Goal: Navigation & Orientation: Find specific page/section

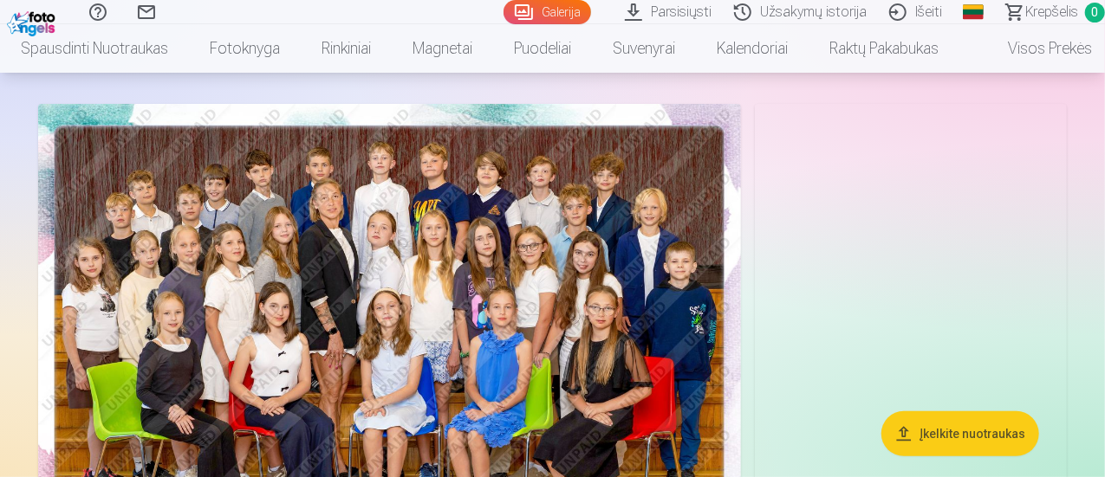
scroll to position [173, 0]
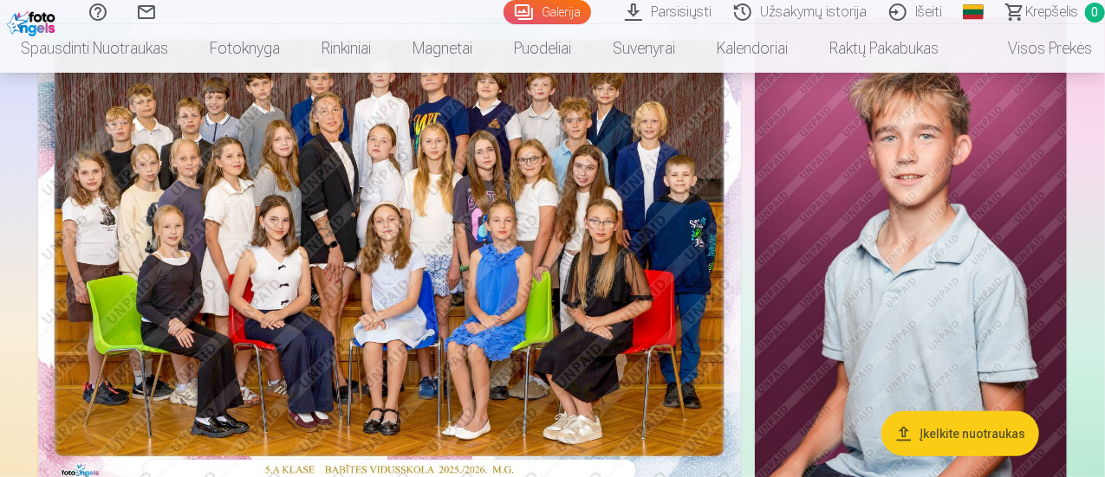
click at [480, 147] on img at bounding box center [389, 251] width 703 height 469
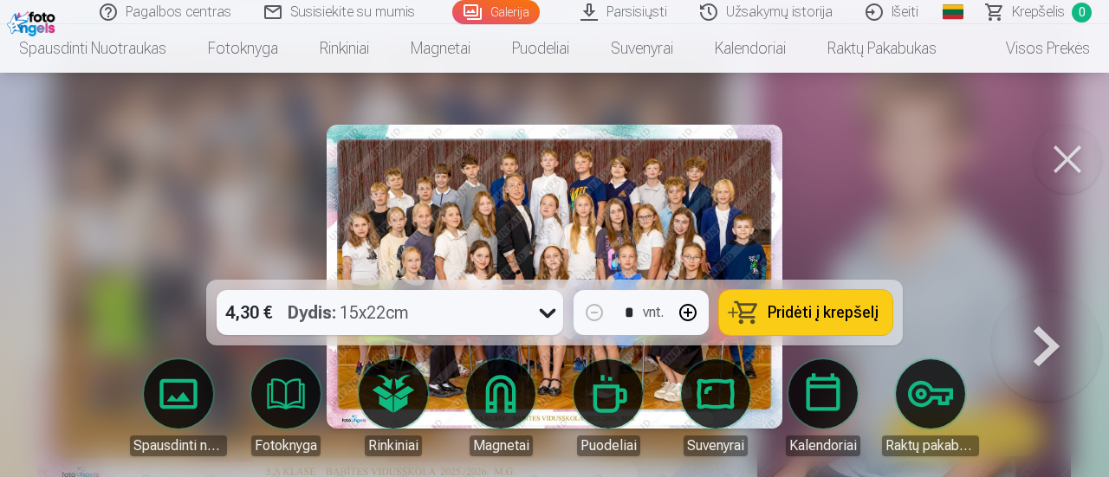
click at [891, 136] on div at bounding box center [554, 238] width 1109 height 477
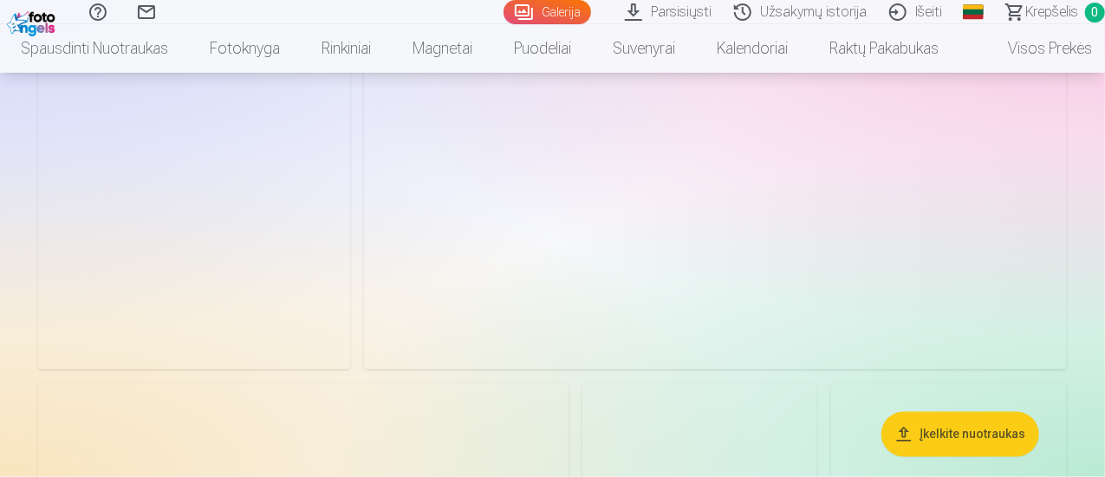
scroll to position [1473, 0]
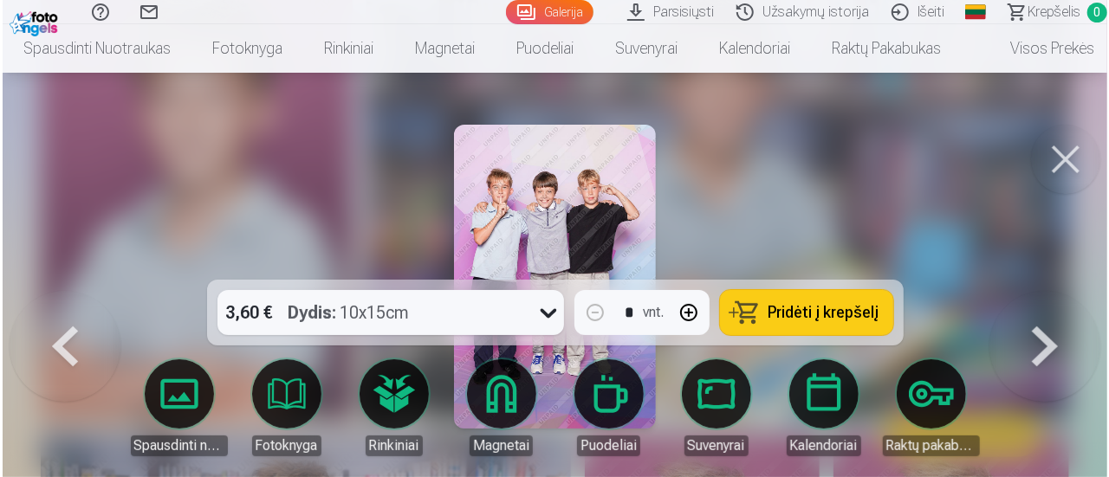
scroll to position [1477, 0]
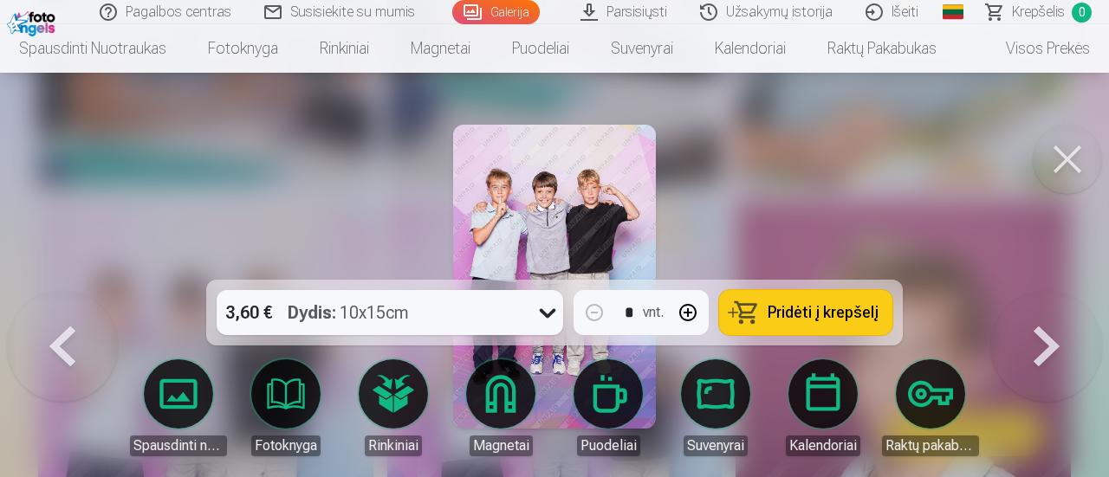
click at [1054, 146] on button at bounding box center [1067, 159] width 69 height 69
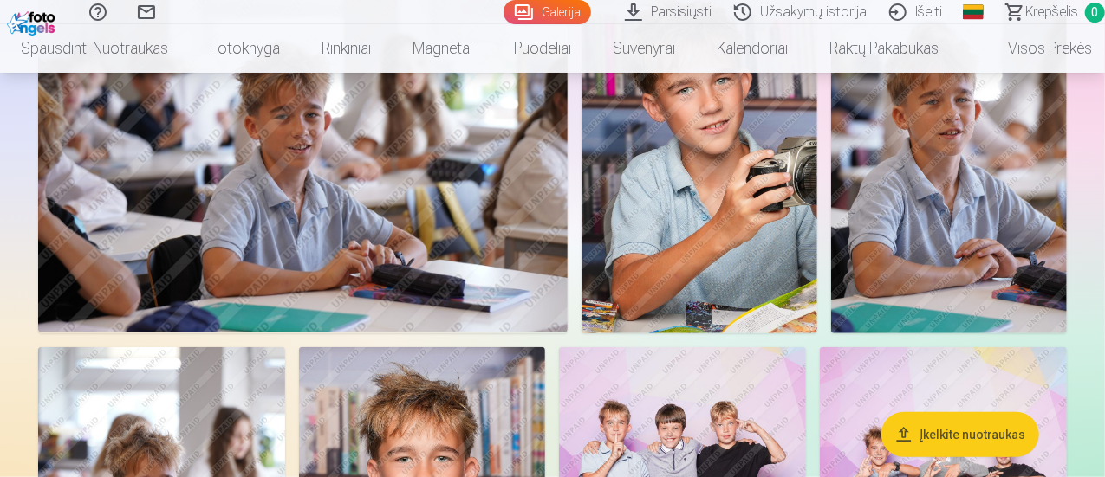
scroll to position [433, 0]
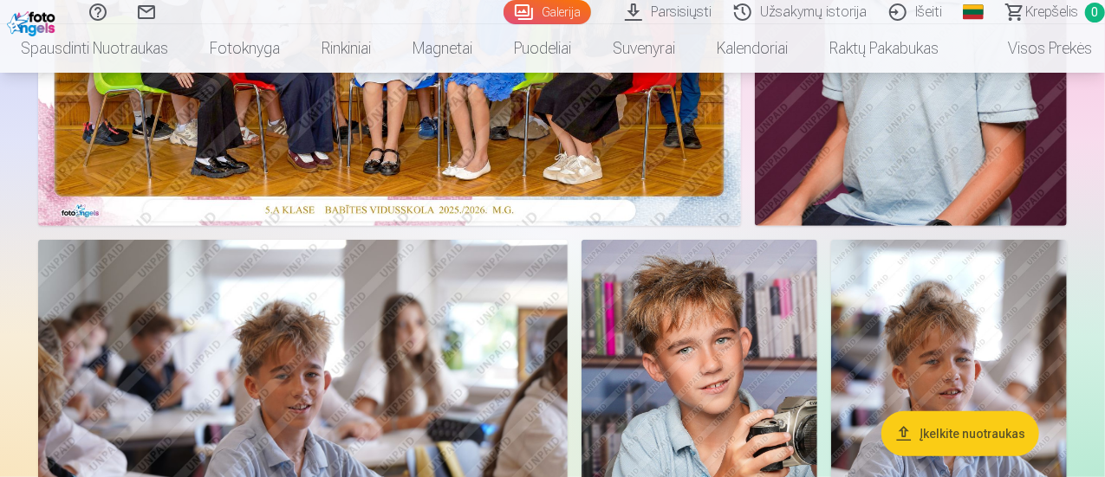
click at [956, 17] on link "Global" at bounding box center [973, 12] width 35 height 24
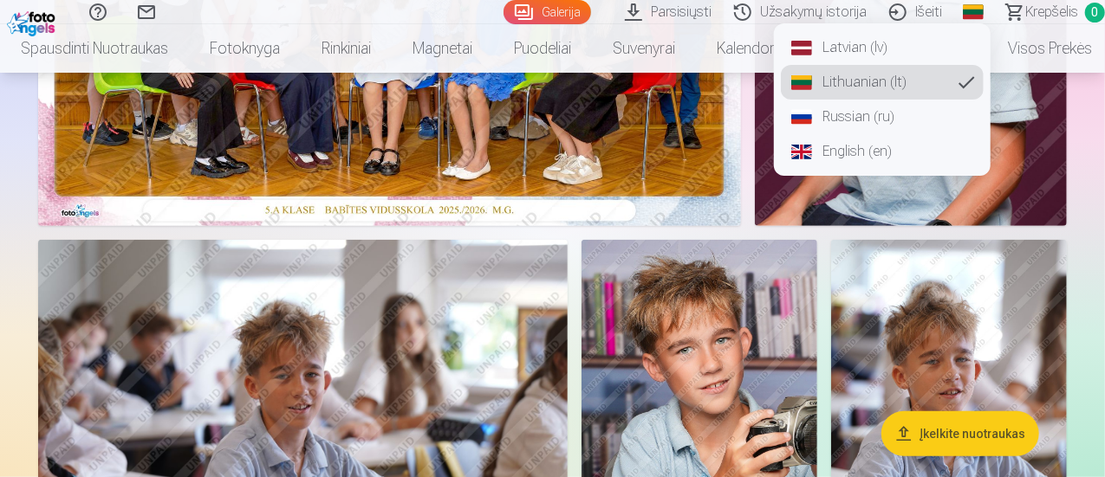
click at [875, 55] on link "Latvian (lv)" at bounding box center [882, 47] width 203 height 35
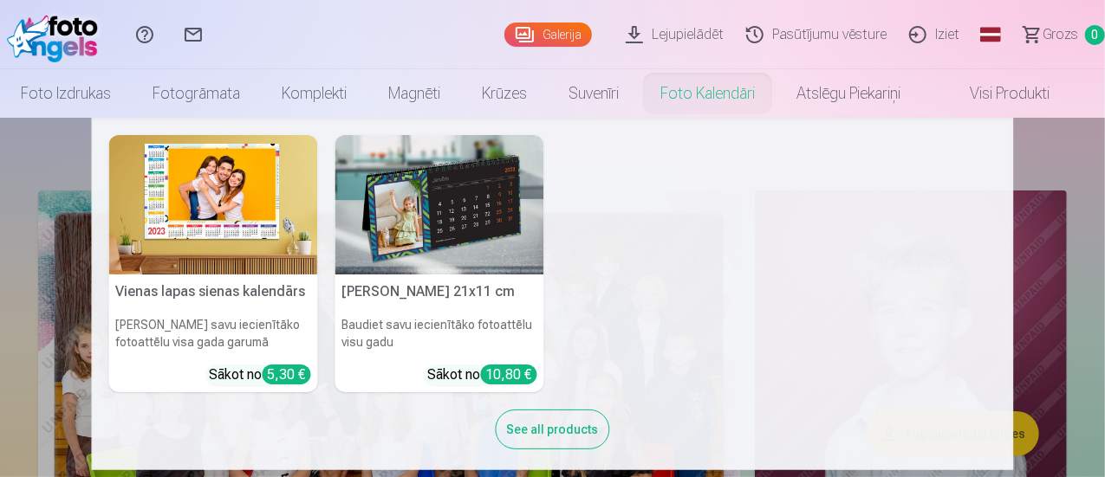
click at [1069, 224] on nav "Vienas lapas sienas [PERSON_NAME] savu iecienītāko fotoattēlu visa gada garumā …" at bounding box center [552, 294] width 1105 height 353
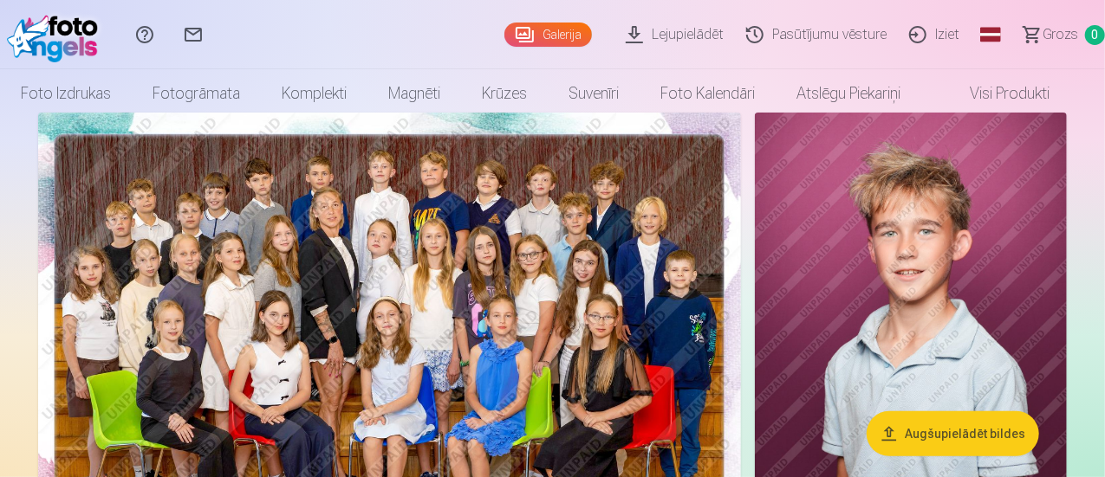
scroll to position [173, 0]
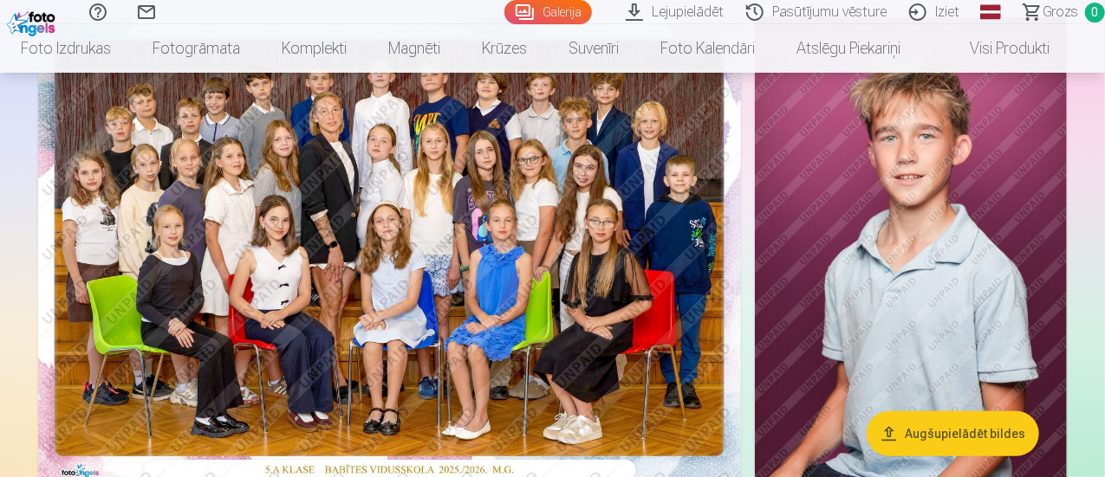
click at [649, 301] on img at bounding box center [389, 251] width 703 height 469
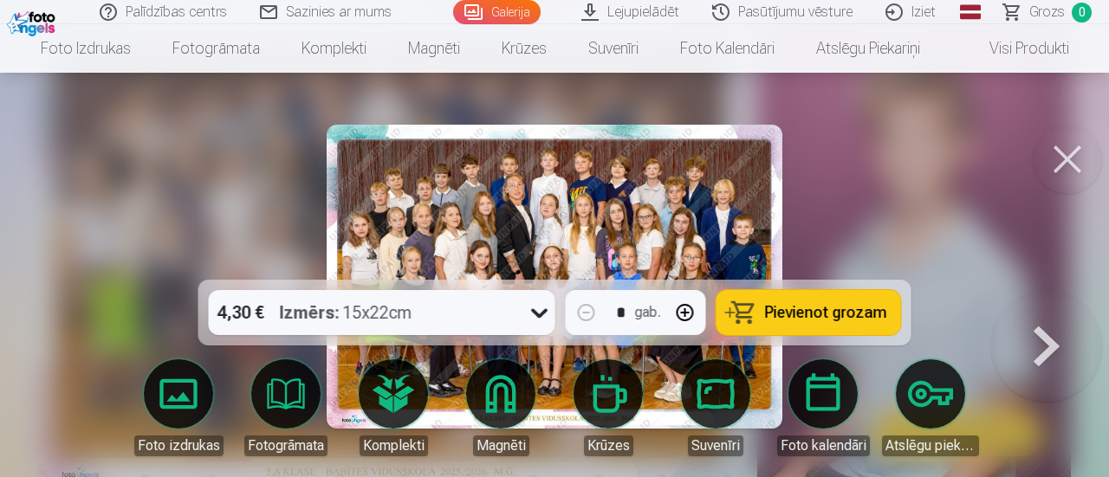
click at [1057, 153] on button at bounding box center [1067, 159] width 69 height 69
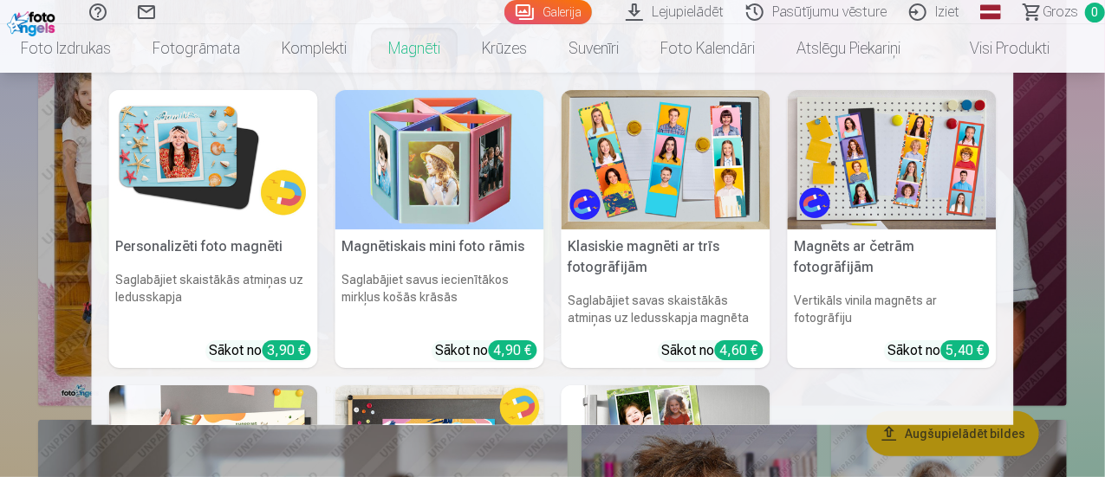
scroll to position [260, 0]
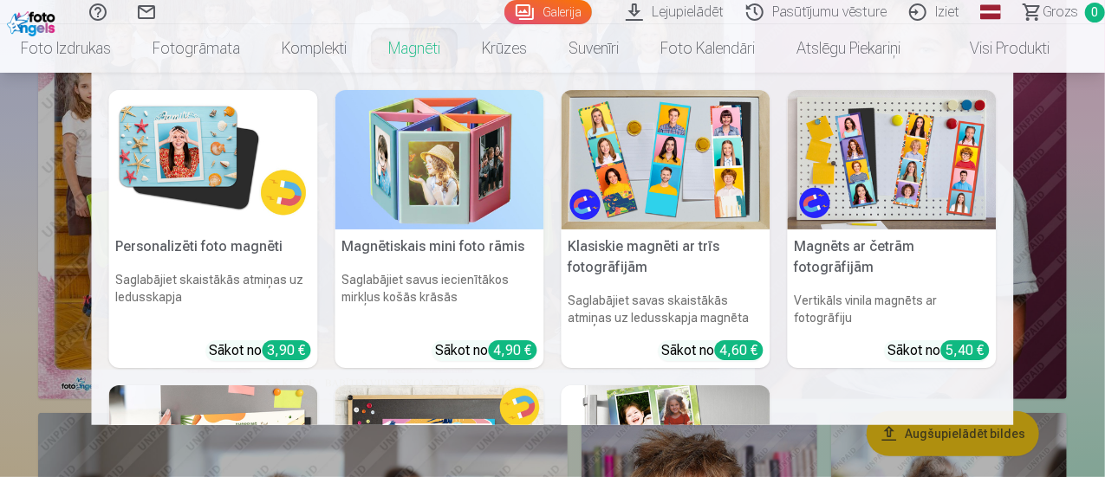
click at [0, 290] on nav "Personalizēti foto magnēti Saglabājiet skaistākās atmiņas uz ledusskapja Sākot …" at bounding box center [552, 249] width 1105 height 353
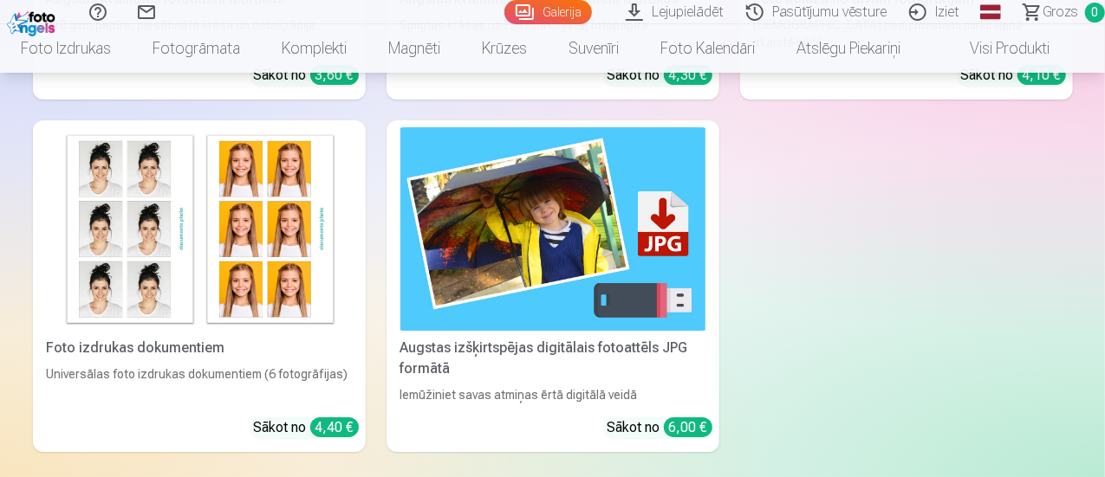
scroll to position [3379, 0]
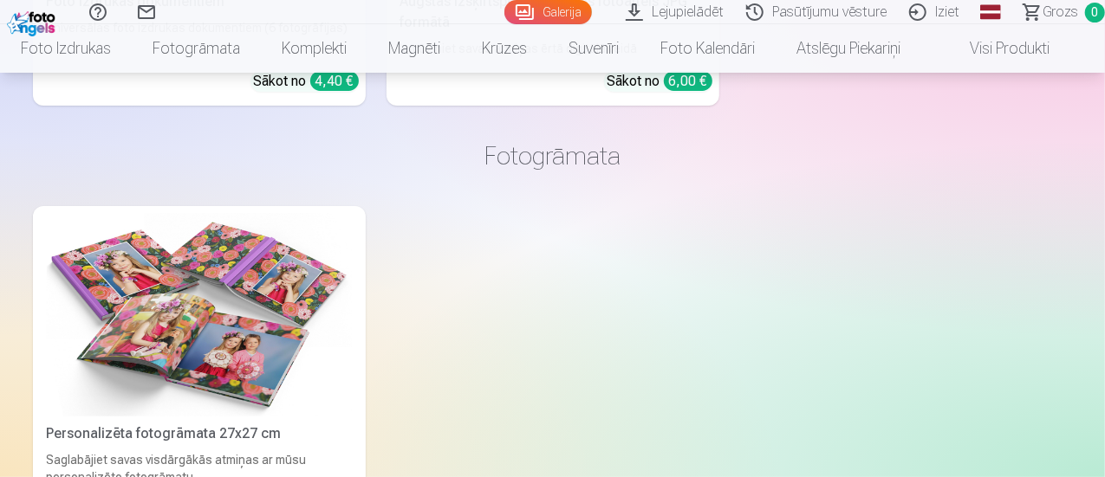
click at [780, 11] on link "Pasūtījumu vēsture" at bounding box center [818, 12] width 163 height 24
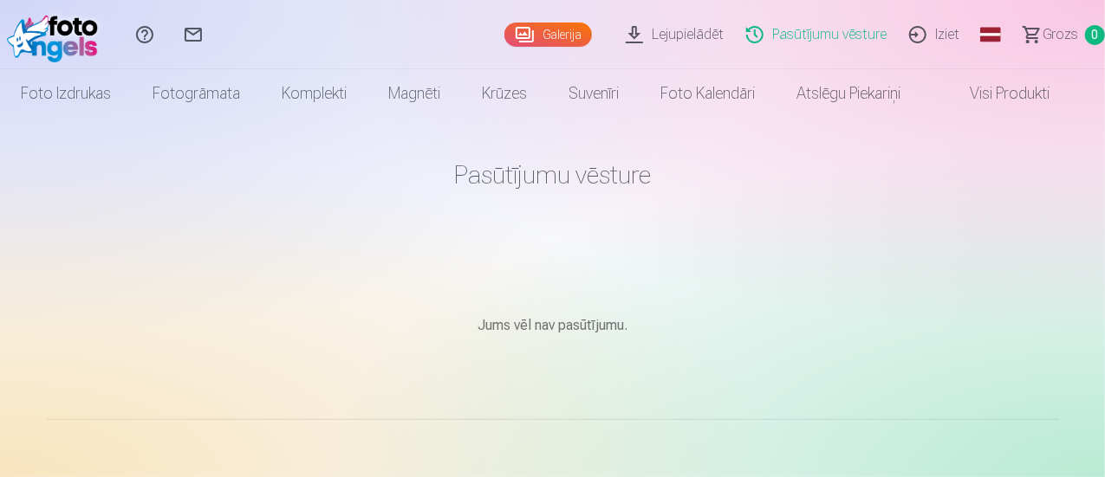
click at [1024, 92] on link "Visi produkti" at bounding box center [995, 93] width 149 height 49
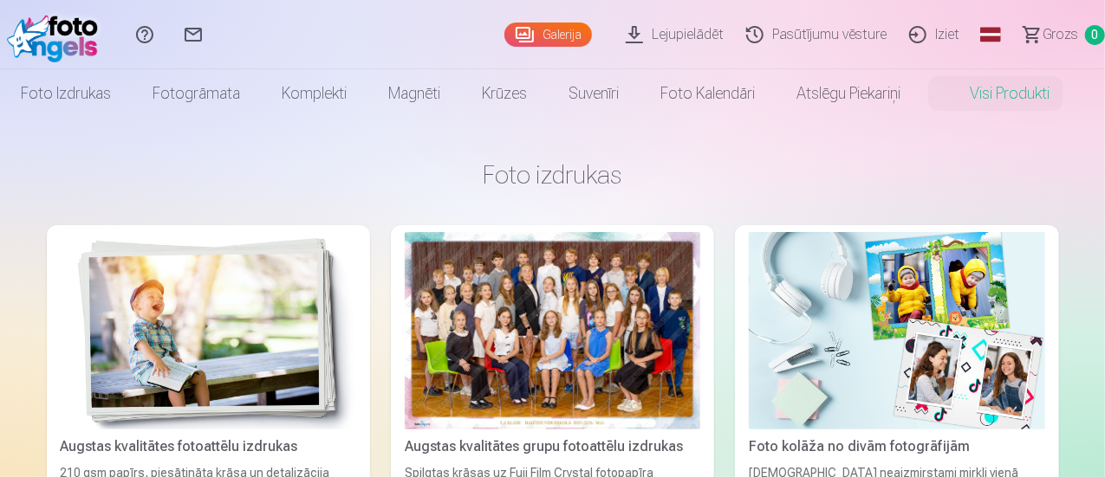
click at [62, 40] on img at bounding box center [57, 34] width 100 height 55
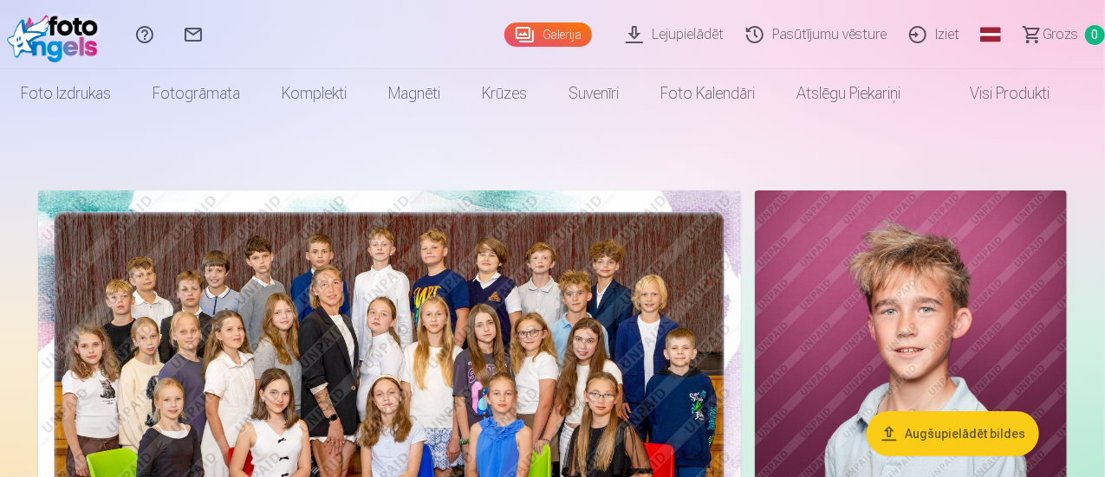
click at [507, 50] on div "Galerija" at bounding box center [551, 34] width 95 height 69
click at [504, 27] on link "Galerija" at bounding box center [548, 35] width 88 height 24
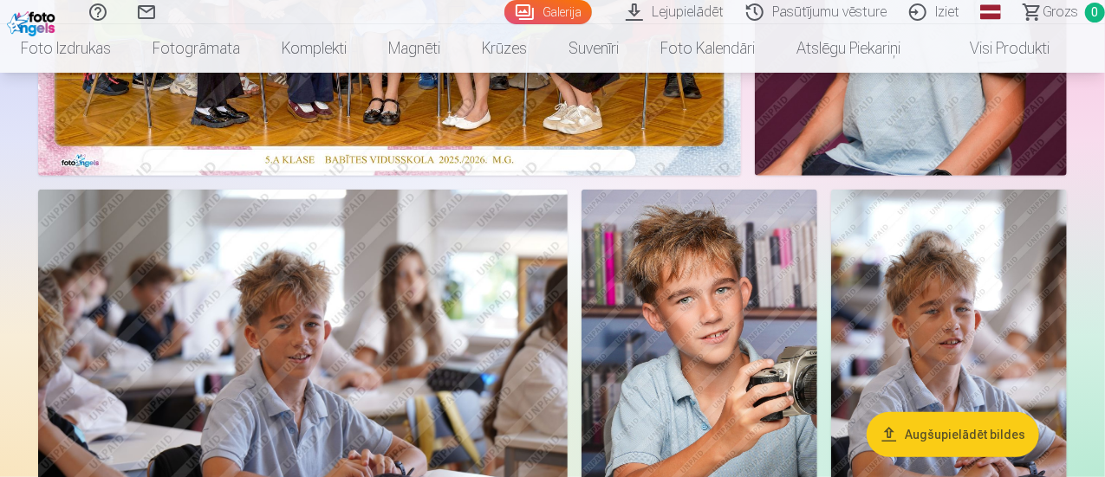
scroll to position [607, 0]
